Goal: Find specific page/section: Find specific page/section

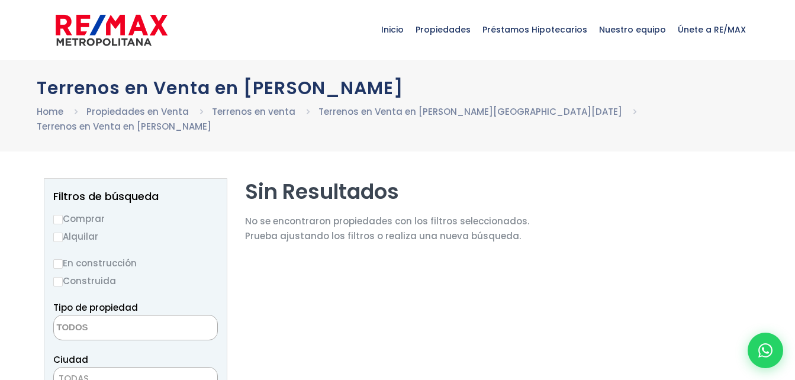
select select
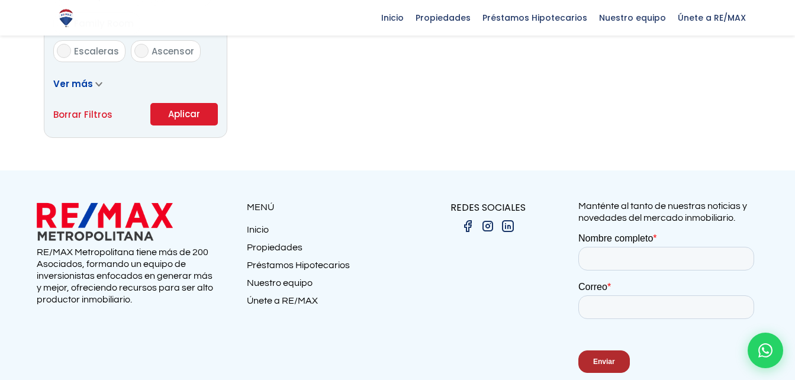
scroll to position [852, 0]
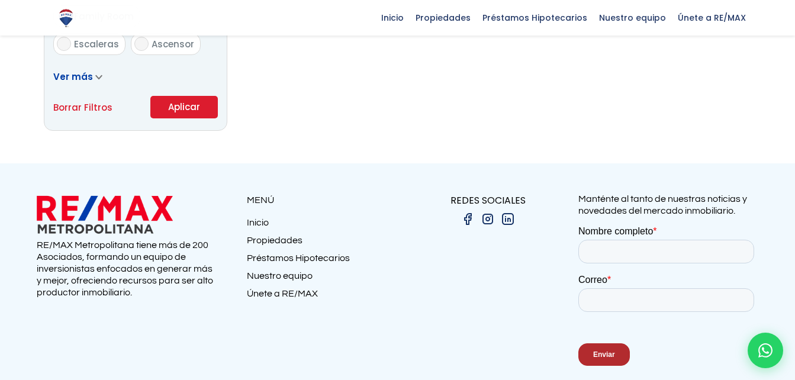
click at [280, 234] on link "Propiedades" at bounding box center [322, 243] width 151 height 18
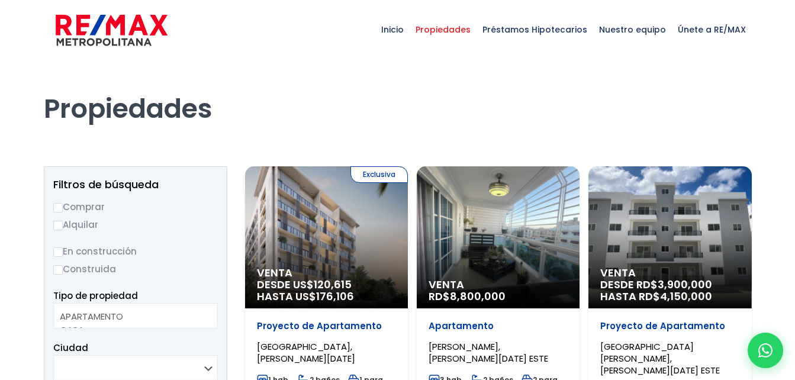
select select
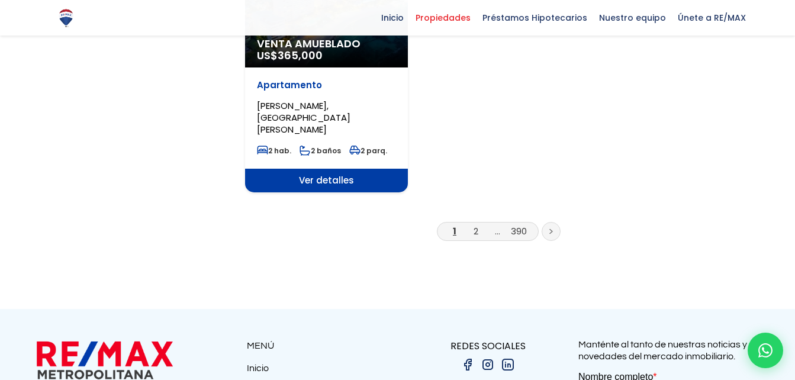
scroll to position [1761, 0]
